Goal: Information Seeking & Learning: Learn about a topic

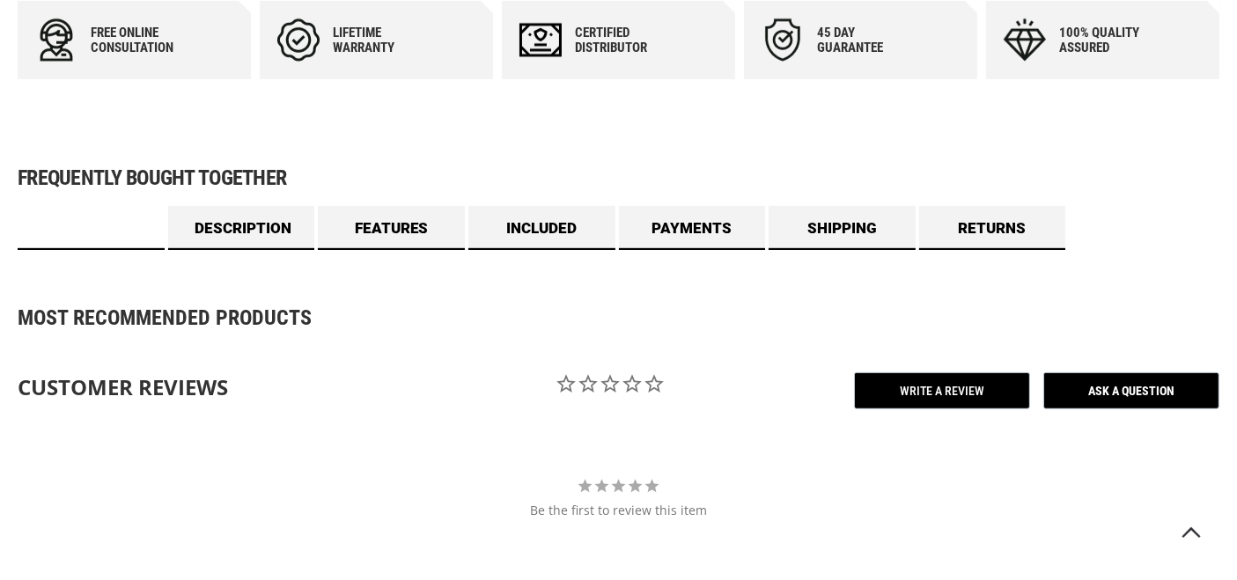
click at [101, 238] on link "Specs" at bounding box center [91, 228] width 147 height 44
click at [130, 221] on link "Specs" at bounding box center [91, 228] width 147 height 44
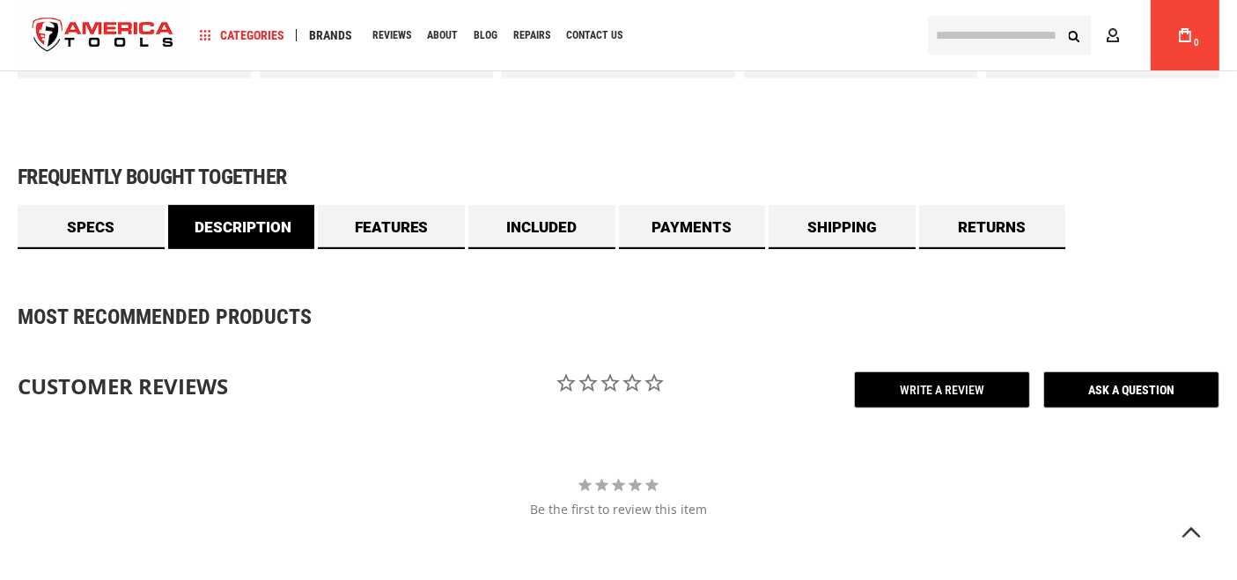
click at [266, 224] on link "Description" at bounding box center [241, 227] width 147 height 44
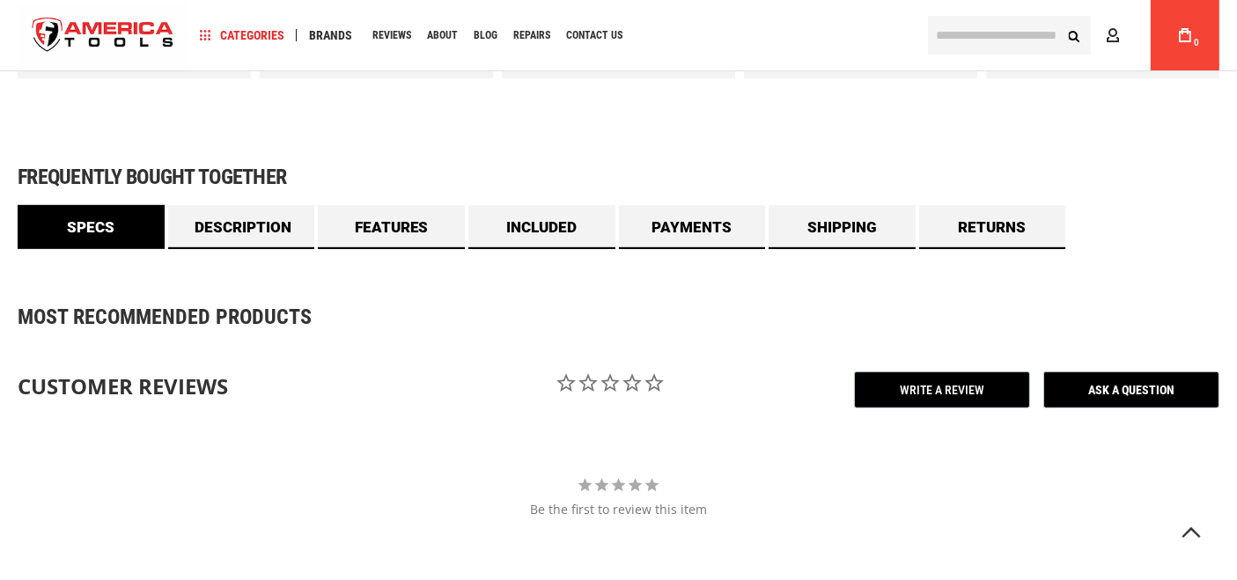
click at [125, 233] on link "Specs" at bounding box center [91, 227] width 147 height 44
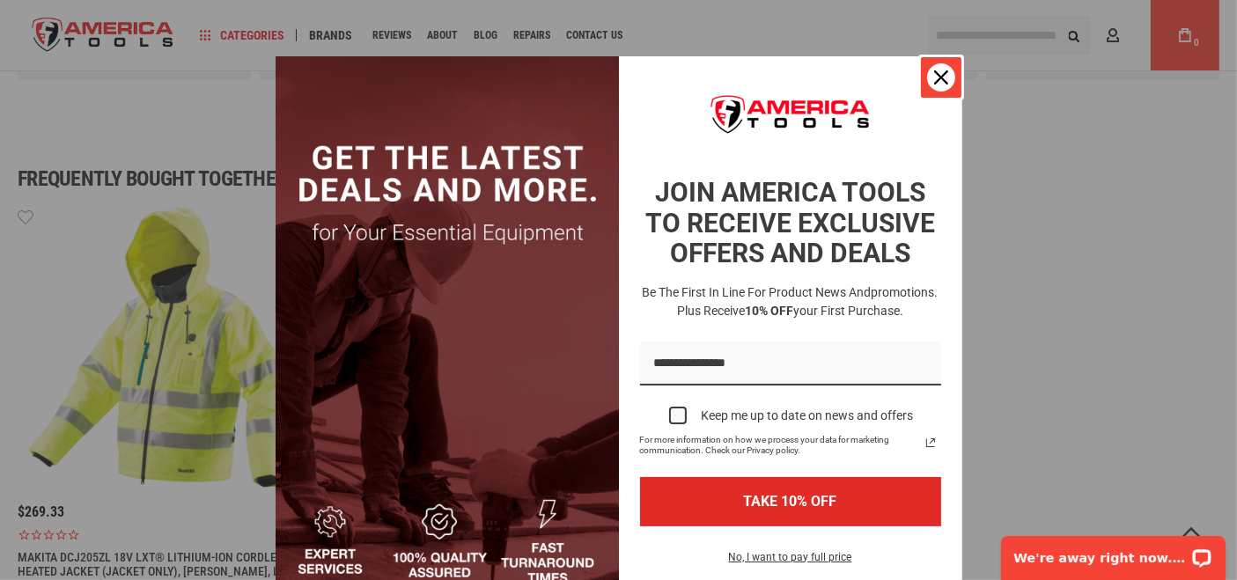
click at [934, 78] on icon "close icon" at bounding box center [941, 77] width 14 height 14
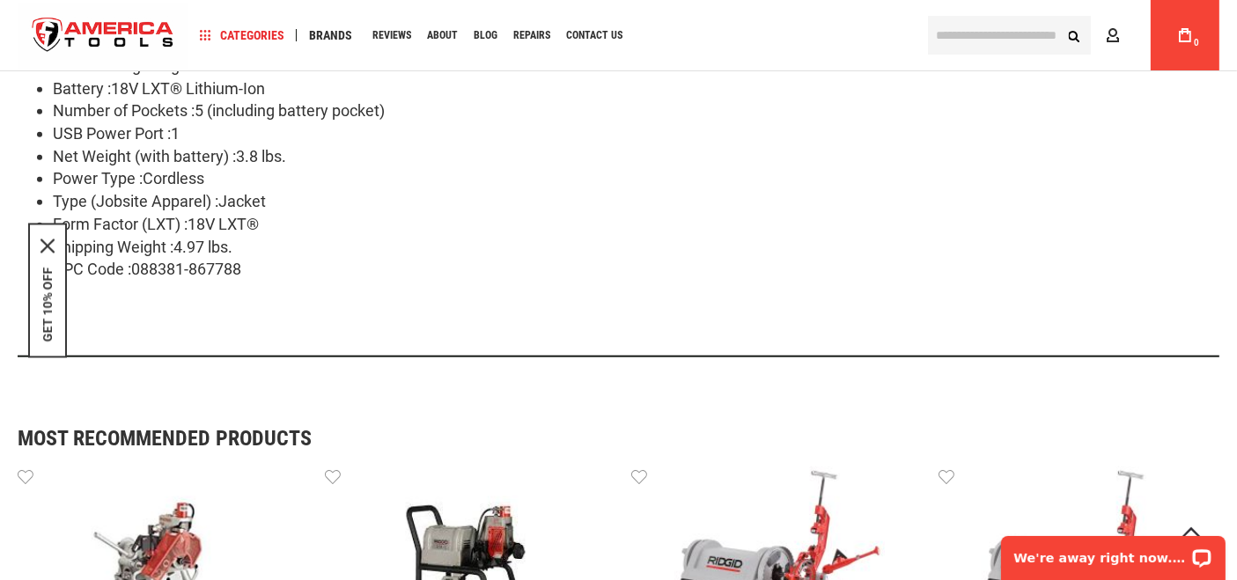
scroll to position [1761, 0]
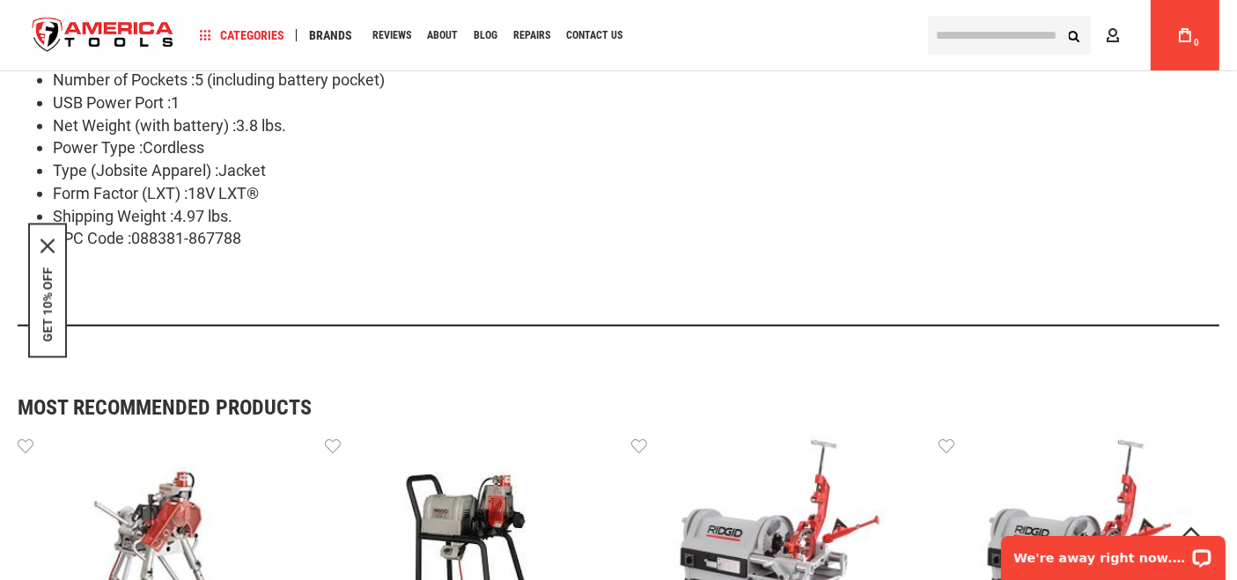
drag, startPoint x: 236, startPoint y: 127, endPoint x: 301, endPoint y: 125, distance: 65.2
click at [301, 125] on li "Net Weight (with battery) :3.8 lbs." at bounding box center [636, 125] width 1166 height 23
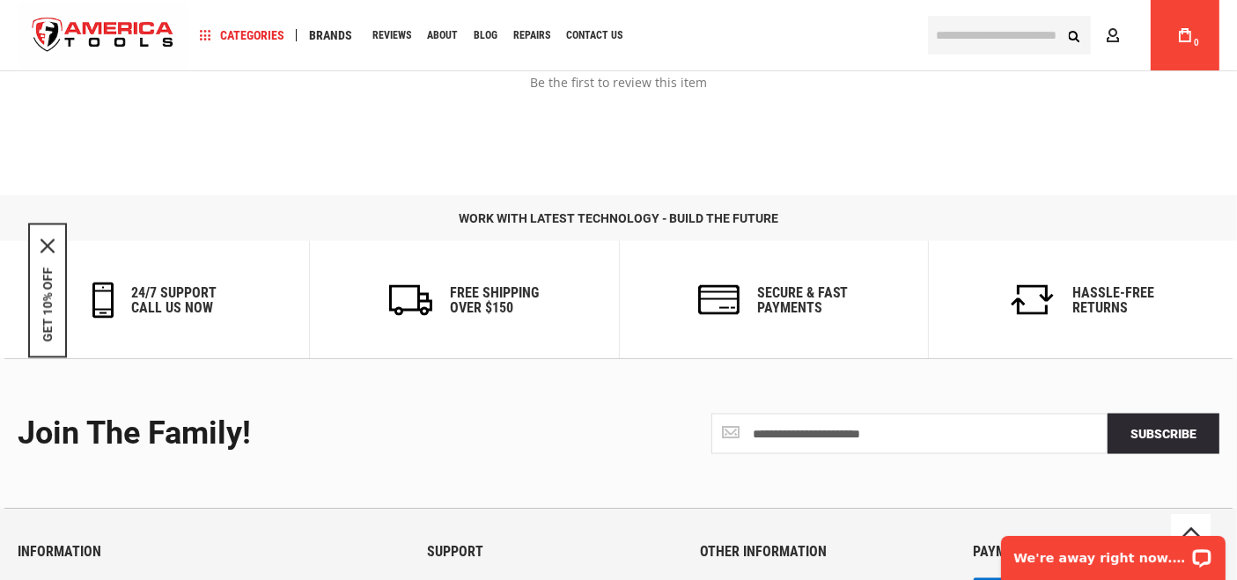
scroll to position [2925, 0]
